Goal: Transaction & Acquisition: Download file/media

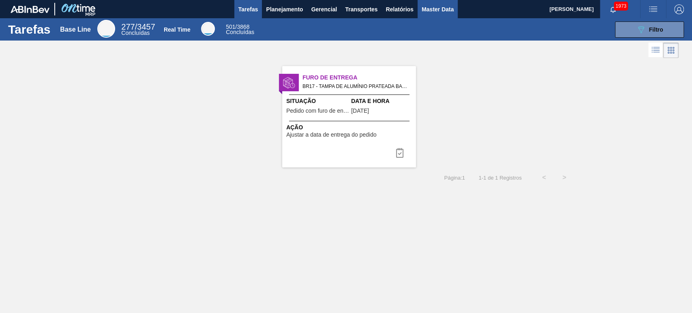
click at [437, 8] on span "Master Data" at bounding box center [437, 9] width 32 height 10
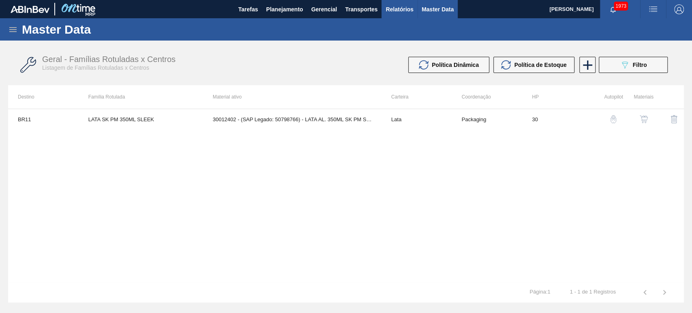
click at [406, 12] on span "Relatórios" at bounding box center [399, 9] width 28 height 10
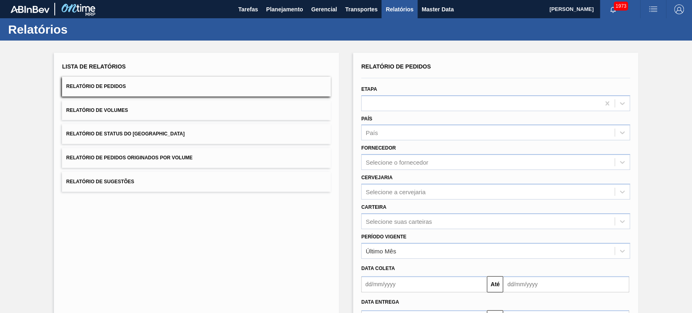
click at [145, 80] on button "Relatório de Pedidos" at bounding box center [196, 87] width 269 height 20
click at [389, 160] on div "Selecione o fornecedor" at bounding box center [397, 162] width 62 height 7
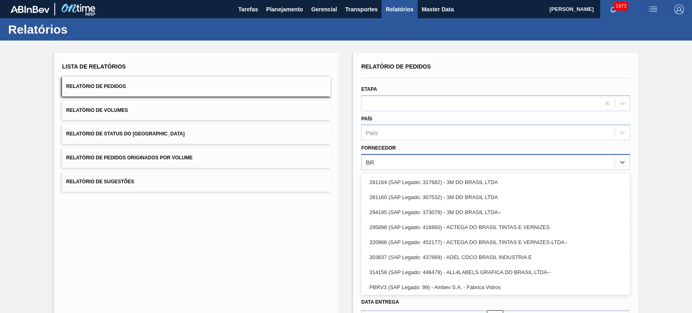
type input "B"
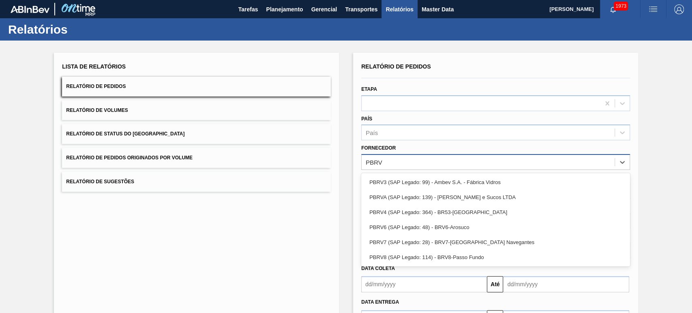
type input "PBRV4"
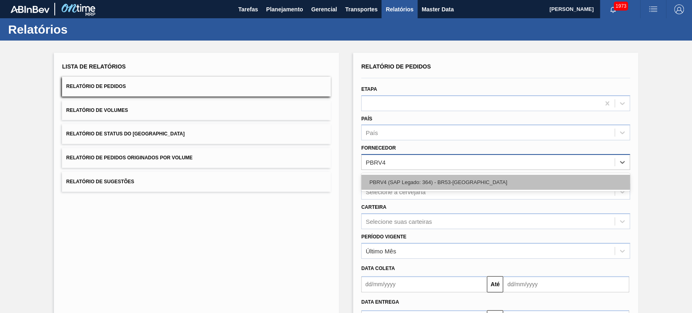
click at [419, 188] on div "PBRV4 (SAP Legado: 364) - BR53-[GEOGRAPHIC_DATA]" at bounding box center [495, 182] width 269 height 15
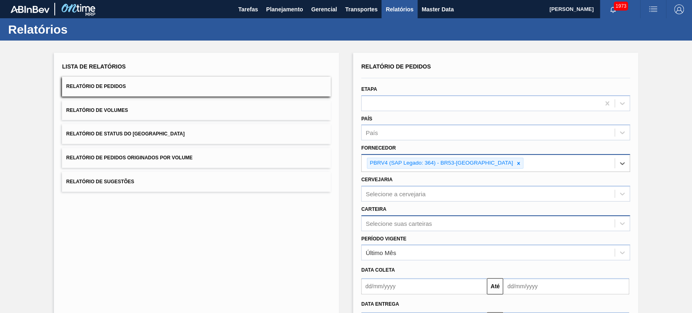
click at [376, 221] on div "Selecione suas carteiras" at bounding box center [495, 223] width 269 height 16
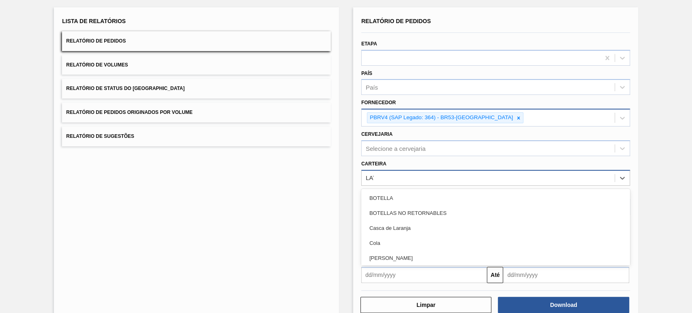
type input "LATA"
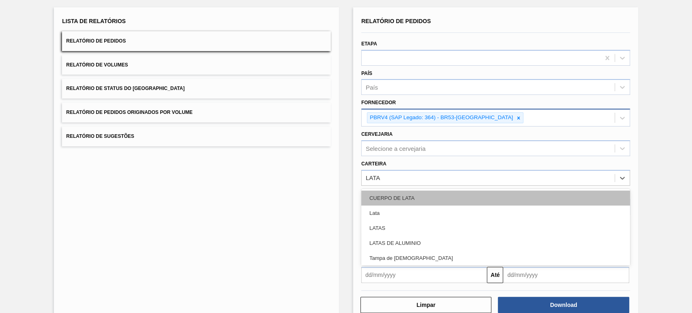
click at [372, 201] on div "CUERPO DE LATA" at bounding box center [495, 197] width 269 height 15
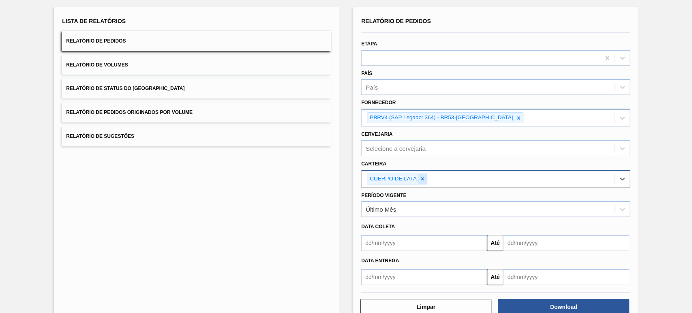
click at [422, 179] on div at bounding box center [422, 179] width 9 height 10
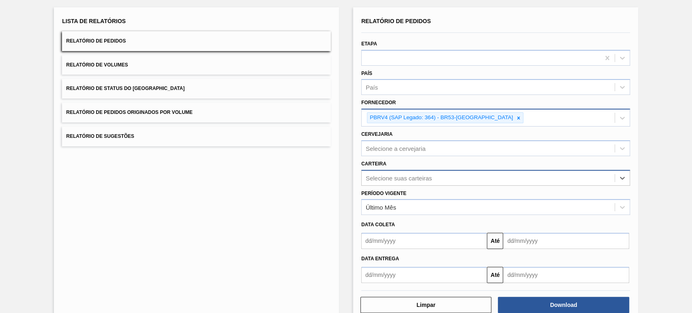
click at [422, 179] on div "Selecione suas carteiras" at bounding box center [399, 177] width 66 height 7
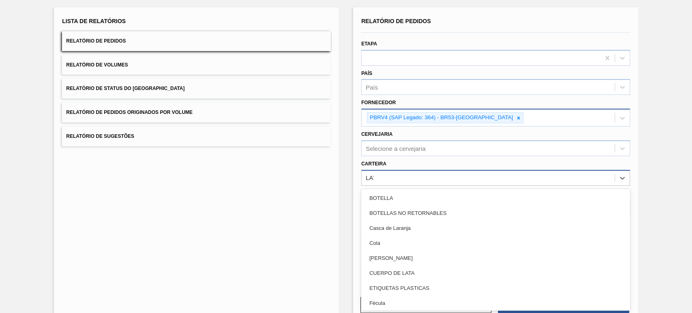
type input "LATA"
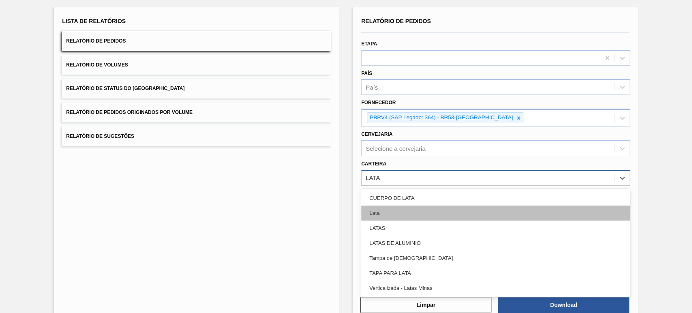
click at [398, 213] on div "Lata" at bounding box center [495, 212] width 269 height 15
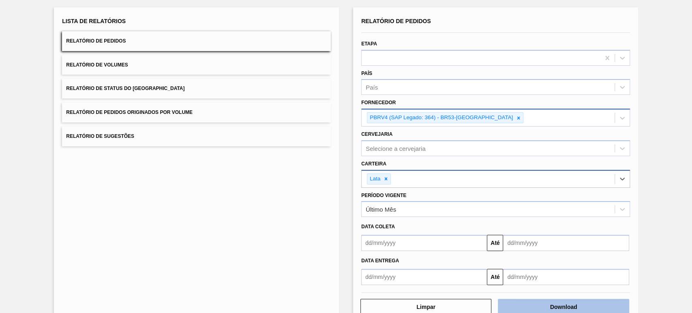
click at [553, 304] on button "Download" at bounding box center [563, 307] width 131 height 16
click at [663, 124] on div "Lista de Relatórios Relatório de Pedidos Relatório de Volumes Relatório de Stat…" at bounding box center [346, 164] width 692 height 339
click at [138, 64] on button "Relatório de Volumes" at bounding box center [196, 65] width 269 height 20
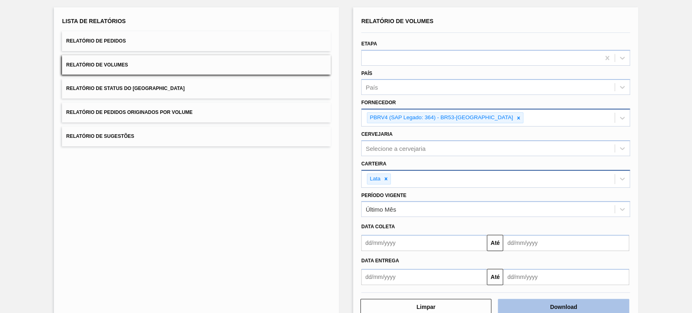
click at [558, 303] on button "Download" at bounding box center [563, 307] width 131 height 16
click at [515, 115] on icon at bounding box center [518, 118] width 6 height 6
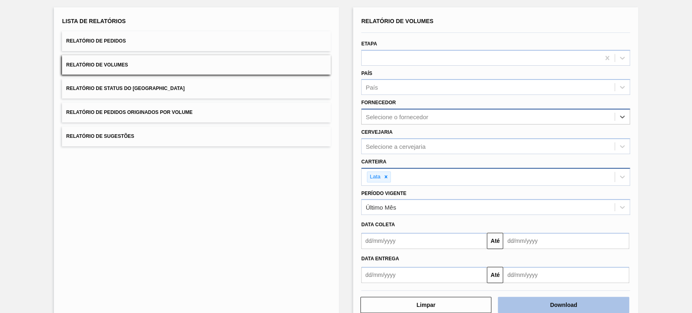
click at [543, 301] on button "Download" at bounding box center [563, 305] width 131 height 16
